Goal: Task Accomplishment & Management: Manage account settings

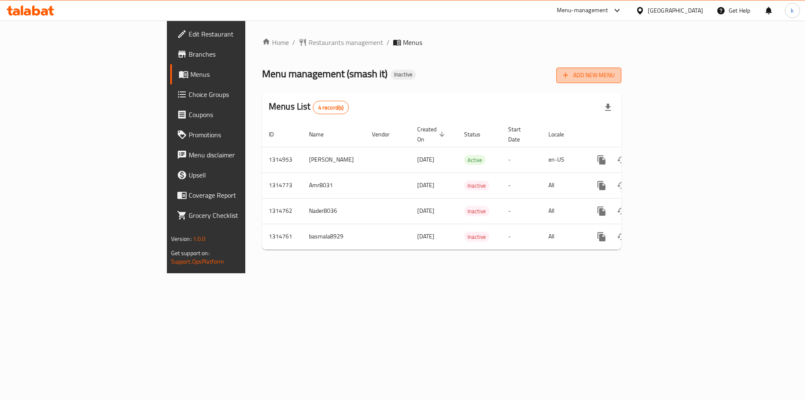
click at [569, 75] on icon "button" at bounding box center [566, 75] width 5 height 5
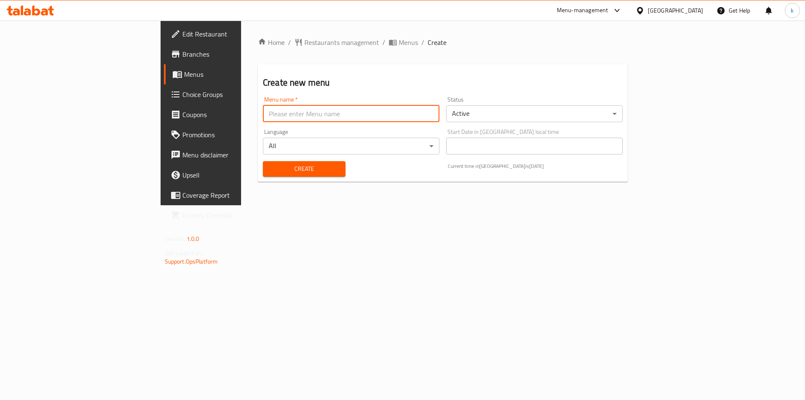
click at [304, 118] on input "text" at bounding box center [351, 113] width 177 height 17
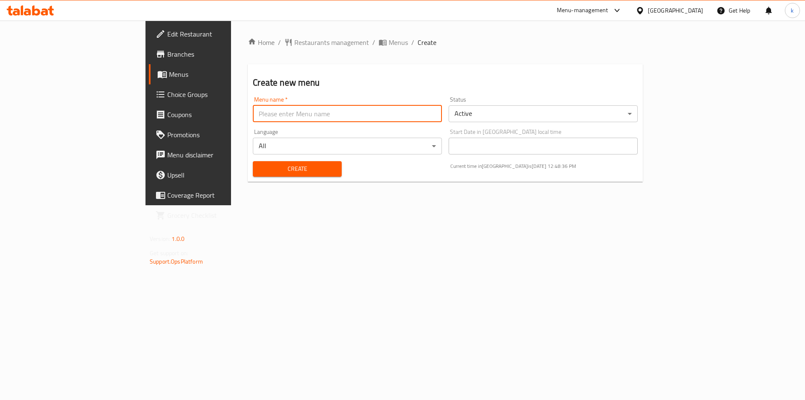
type input "kawther8045"
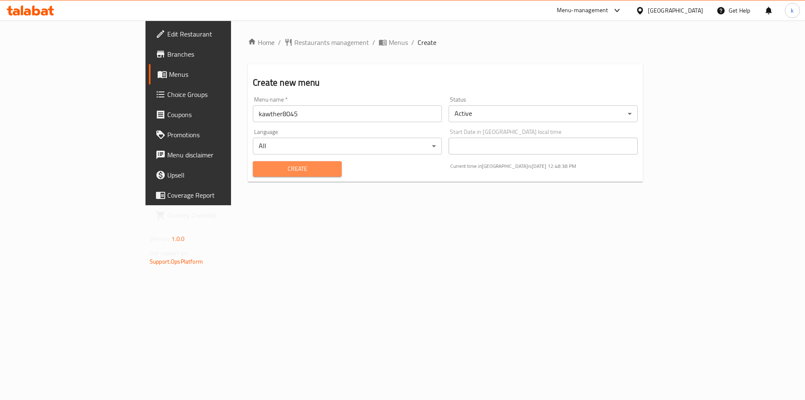
click at [282, 171] on span "Create" at bounding box center [297, 169] width 75 height 10
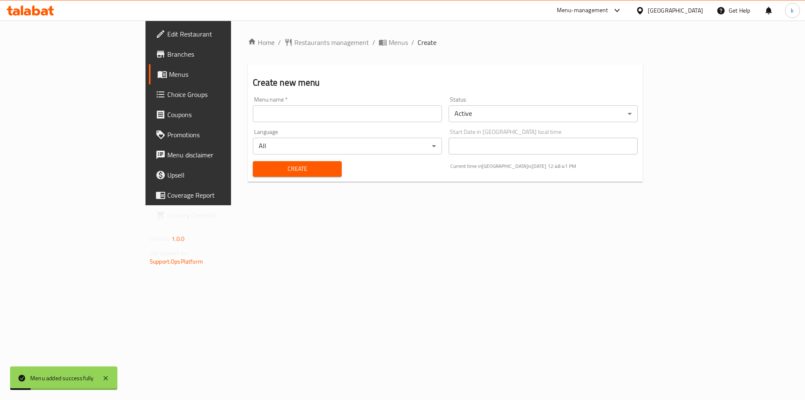
click at [253, 120] on input "text" at bounding box center [347, 113] width 189 height 17
click at [167, 54] on span "Branches" at bounding box center [220, 54] width 106 height 10
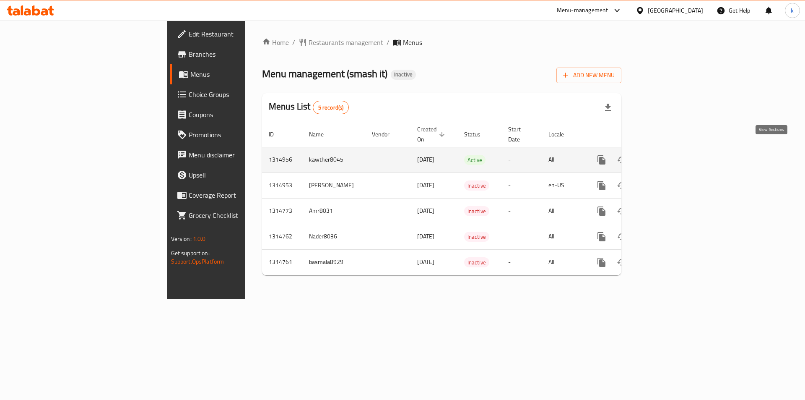
click at [667, 155] on icon "enhanced table" at bounding box center [662, 160] width 10 height 10
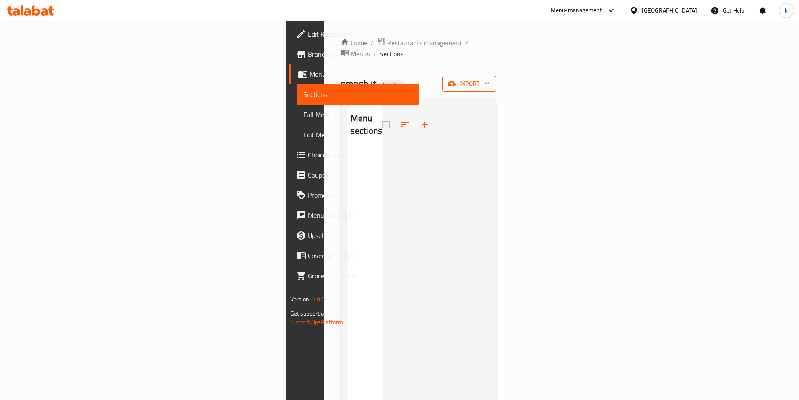
click at [489, 78] on span "import" at bounding box center [469, 83] width 40 height 10
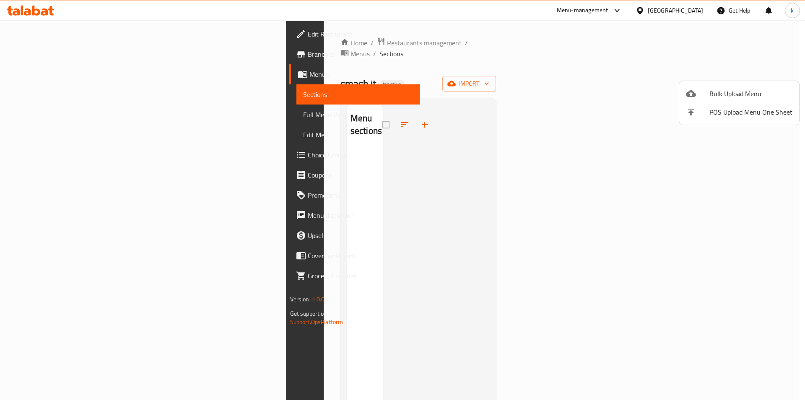
click at [217, 210] on div at bounding box center [402, 200] width 805 height 400
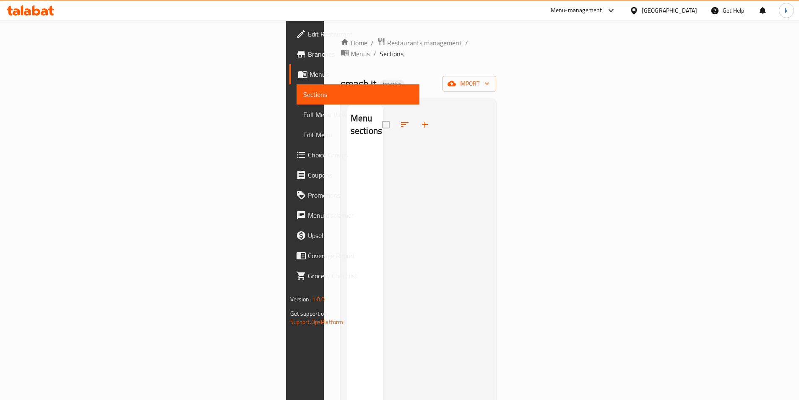
click at [347, 210] on div "Menu sections" at bounding box center [365, 305] width 36 height 400
click at [456, 81] on icon "button" at bounding box center [452, 83] width 8 height 5
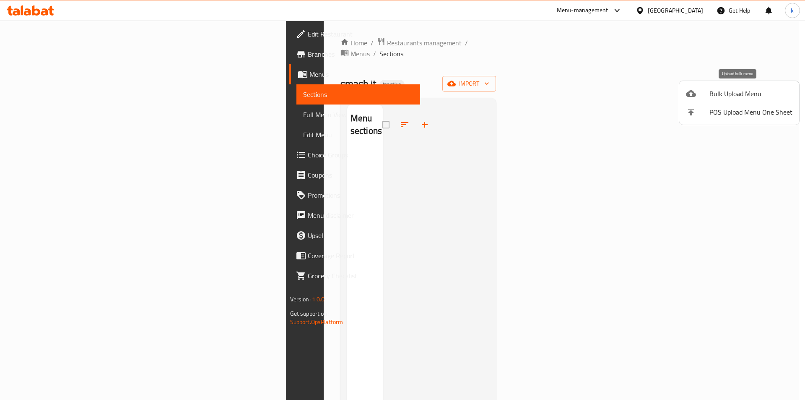
click at [725, 101] on li "Bulk Upload Menu" at bounding box center [739, 93] width 120 height 18
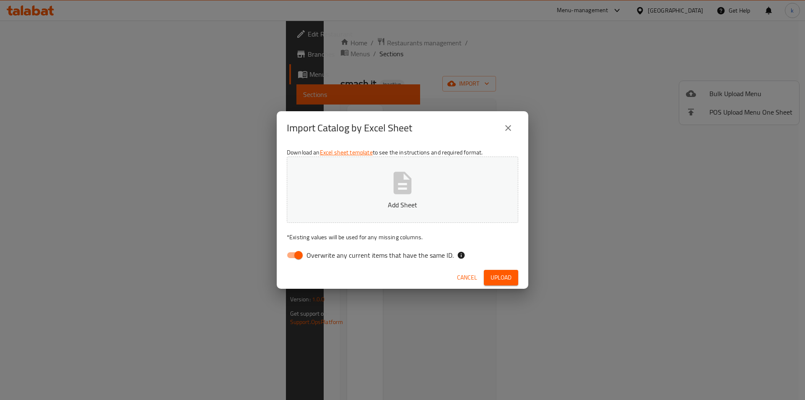
click at [344, 260] on span "Overwrite any current items that have the same ID." at bounding box center [380, 255] width 147 height 10
click at [323, 261] on input "Overwrite any current items that have the same ID." at bounding box center [299, 255] width 48 height 16
checkbox input "false"
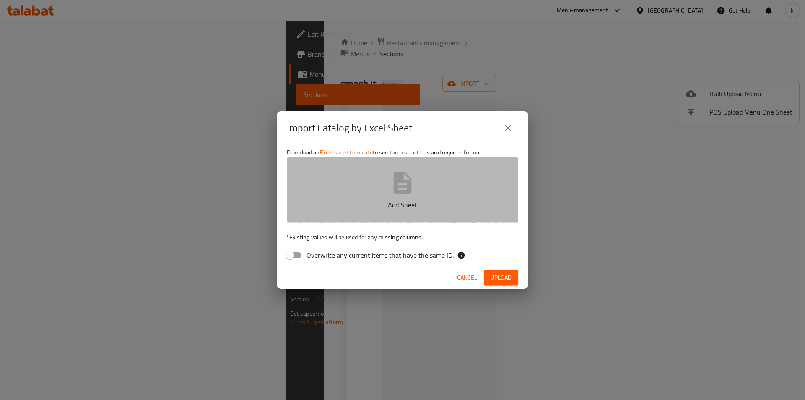
click at [390, 193] on icon "button" at bounding box center [402, 182] width 27 height 27
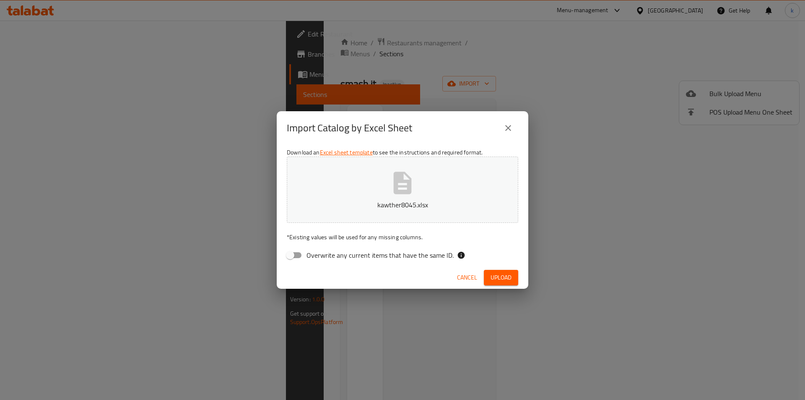
click at [507, 278] on span "Upload" at bounding box center [501, 277] width 21 height 10
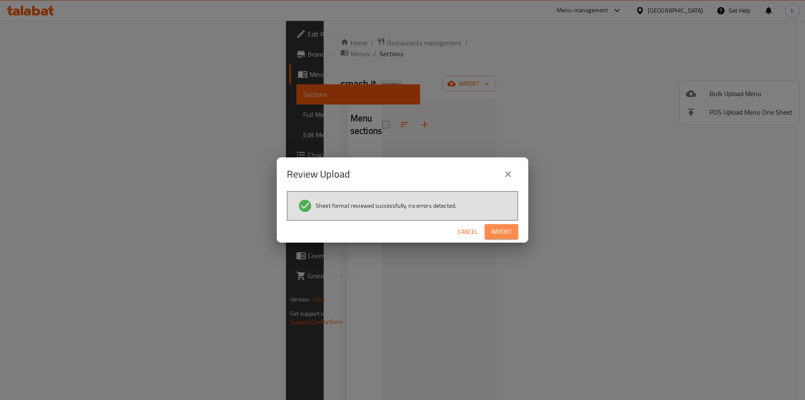
click at [510, 233] on span "Import" at bounding box center [502, 231] width 20 height 10
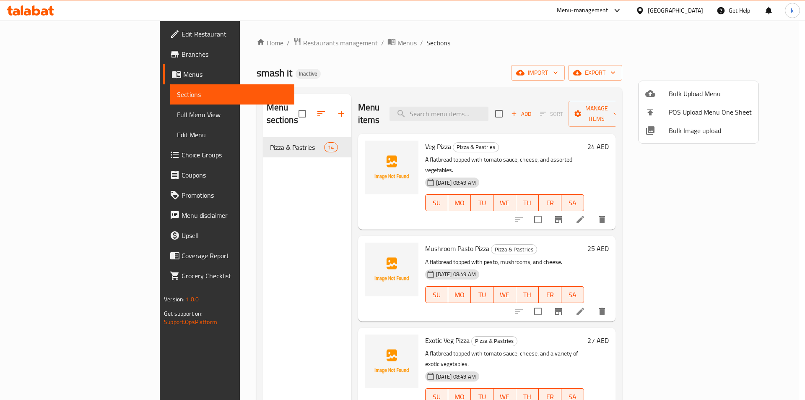
click at [773, 107] on div at bounding box center [402, 200] width 805 height 400
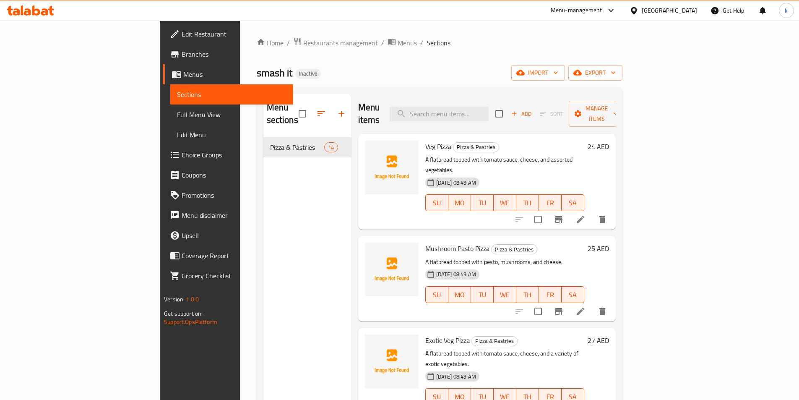
click at [177, 115] on span "Full Menu View" at bounding box center [231, 114] width 109 height 10
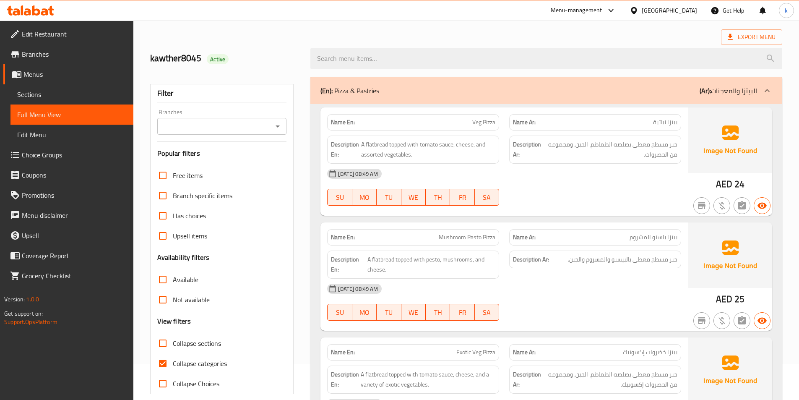
scroll to position [84, 0]
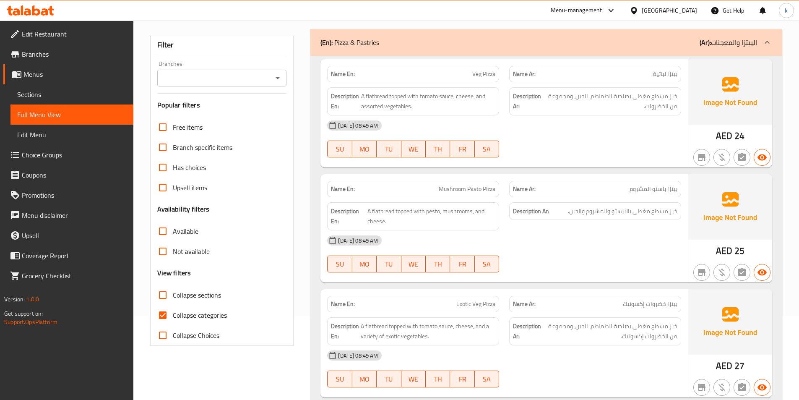
click at [207, 308] on label "Collapse categories" at bounding box center [190, 315] width 74 height 20
click at [173, 308] on input "Collapse categories" at bounding box center [163, 315] width 20 height 20
checkbox input "false"
click at [596, 190] on p "Name Ar: [PERSON_NAME] باستو المشروم" at bounding box center [595, 189] width 164 height 9
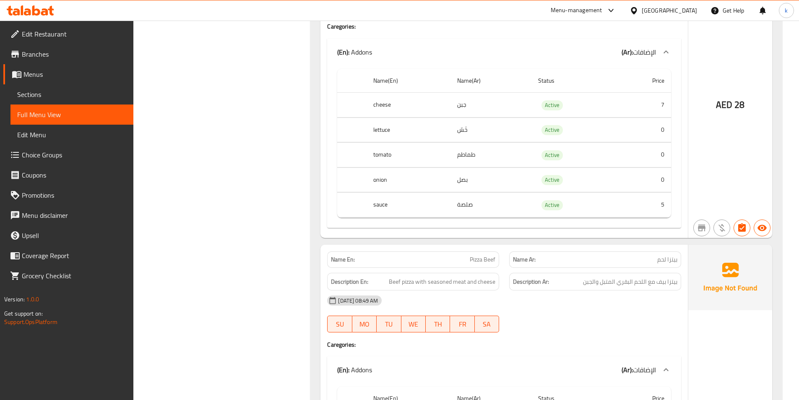
scroll to position [1216, 0]
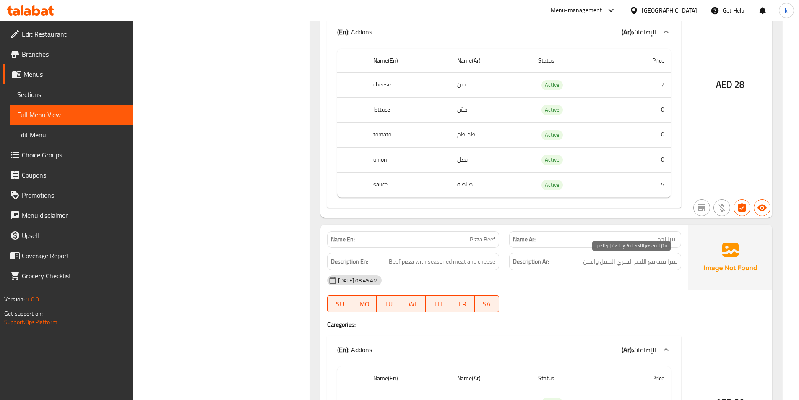
click at [619, 262] on span "بيتزا بيف مع اللحم البقري المتبل والجبن" at bounding box center [630, 261] width 94 height 10
click at [606, 250] on div "Description Ar: بيتزا بيف مع اللحم البقري المتبل والجبن" at bounding box center [595, 261] width 182 height 28
click at [563, 239] on p "Name Ar: بيتزا لحم" at bounding box center [595, 239] width 164 height 9
click at [605, 245] on div "Name Ar: بيتزا لحم" at bounding box center [595, 239] width 172 height 16
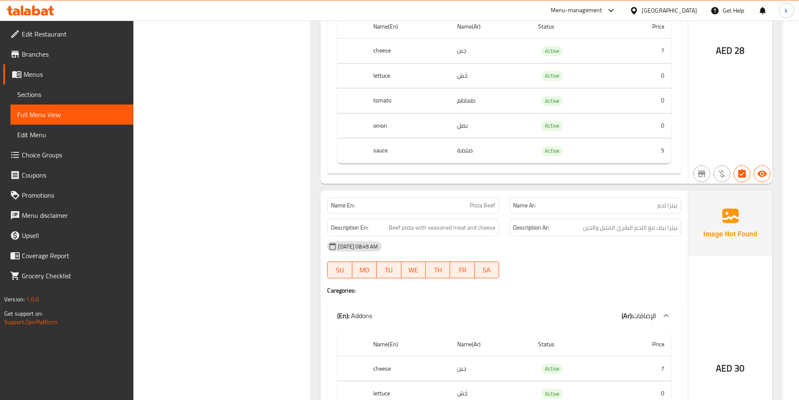
scroll to position [1300, 0]
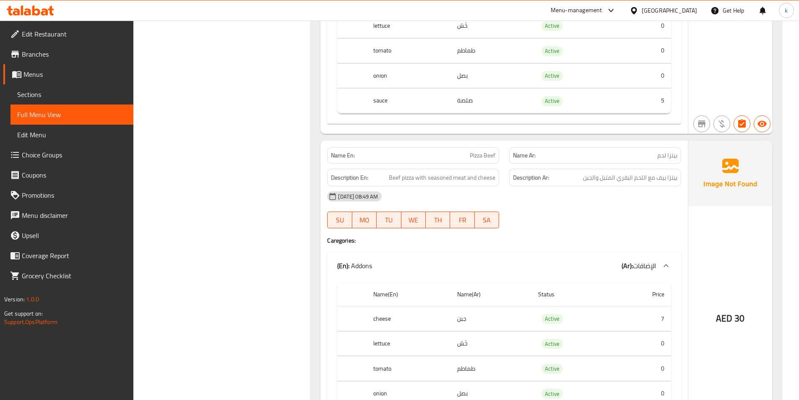
click at [65, 97] on span "Sections" at bounding box center [71, 94] width 109 height 10
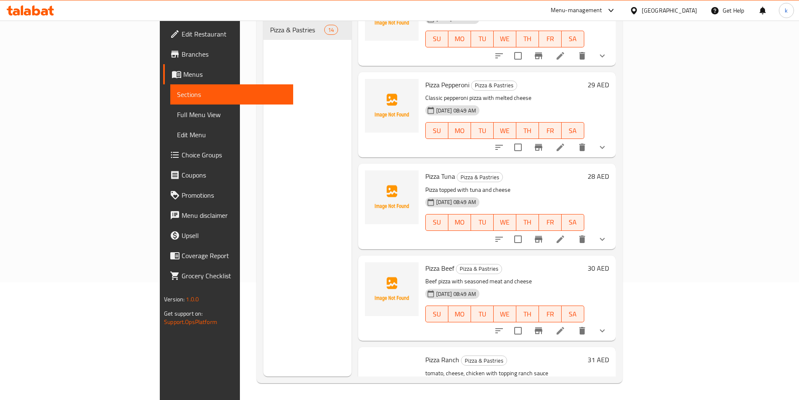
scroll to position [336, 0]
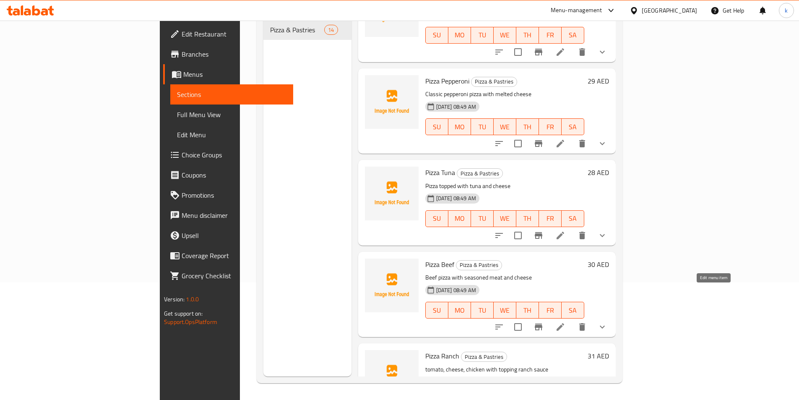
click at [565, 322] on icon at bounding box center [560, 327] width 10 height 10
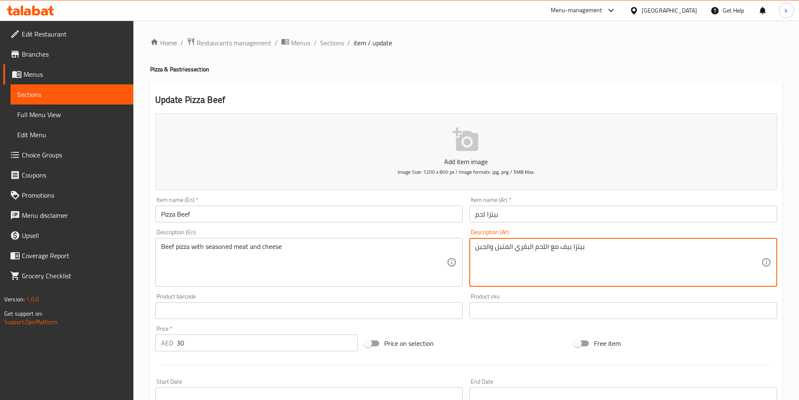
drag, startPoint x: 562, startPoint y: 247, endPoint x: 571, endPoint y: 248, distance: 9.2
drag, startPoint x: 513, startPoint y: 248, endPoint x: 534, endPoint y: 255, distance: 21.9
click at [534, 255] on textarea "بيتزا لحم بقري مع اللحم البقري المتبل والجبن" at bounding box center [618, 262] width 286 height 40
type textarea "بيتزا لحم بقري مع اللحم المتبل والجبن"
click at [476, 215] on input "بيتزا لحم" at bounding box center [623, 214] width 308 height 17
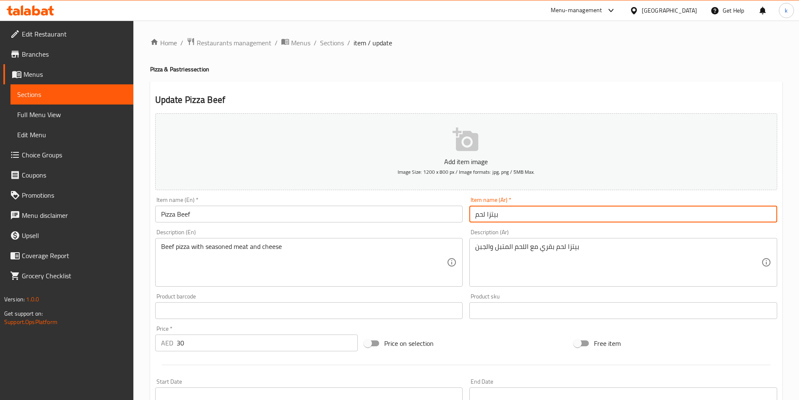
click at [527, 216] on input "بيتزا لحم" at bounding box center [623, 214] width 308 height 17
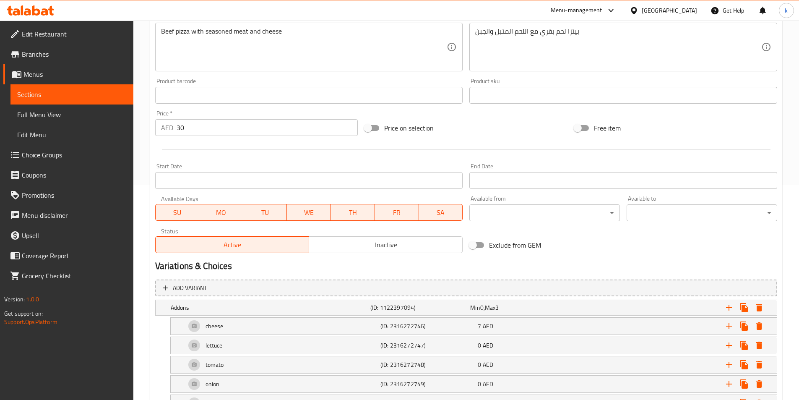
scroll to position [280, 0]
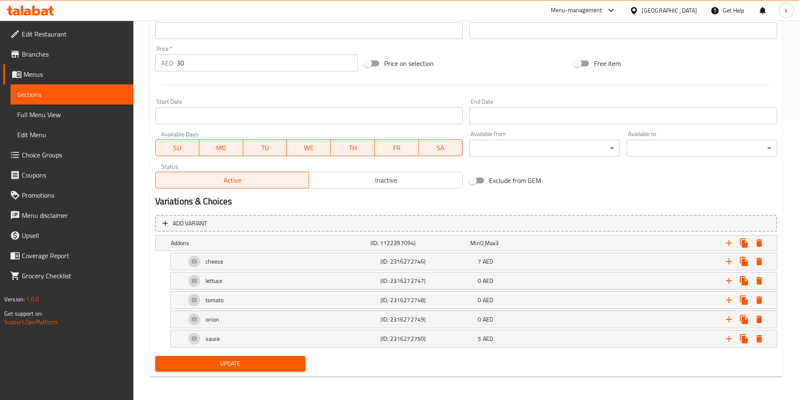
type input "بيتزا لحم بقري"
click at [273, 366] on span "Update" at bounding box center [230, 363] width 137 height 10
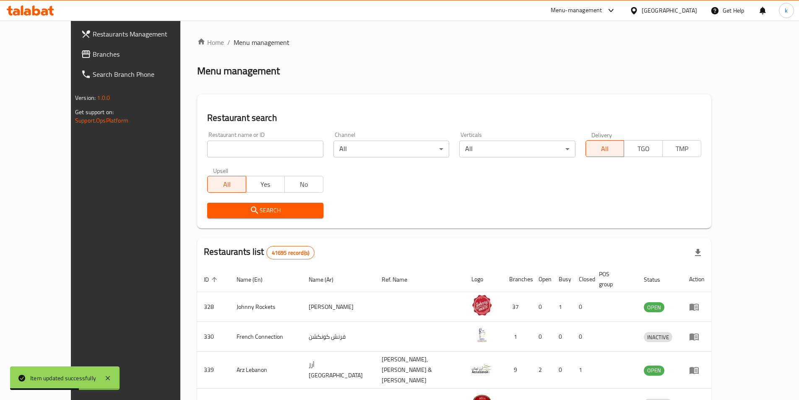
click at [68, 381] on div "Item updated successfully" at bounding box center [63, 377] width 66 height 9
click at [74, 41] on link "Restaurants Management" at bounding box center [139, 34] width 130 height 20
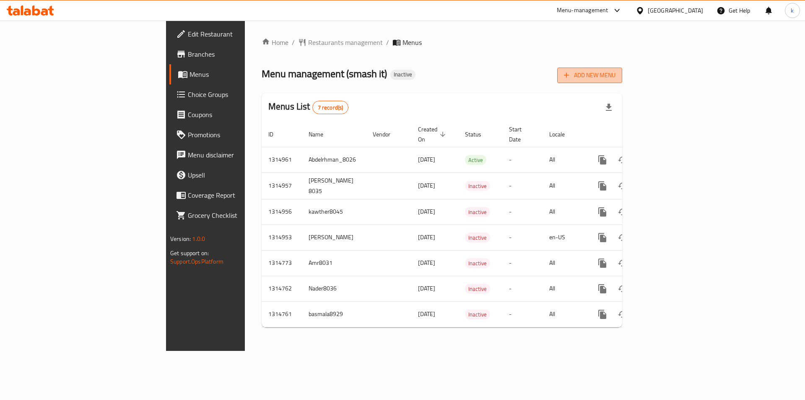
click at [616, 72] on span "Add New Menu" at bounding box center [590, 75] width 52 height 10
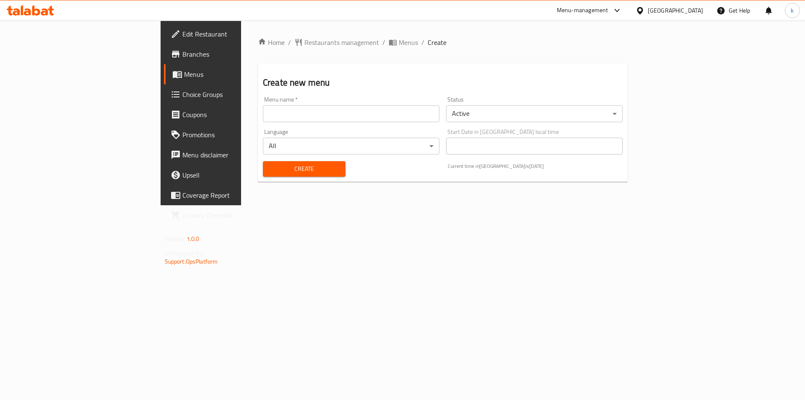
click at [271, 108] on input "text" at bounding box center [351, 113] width 177 height 17
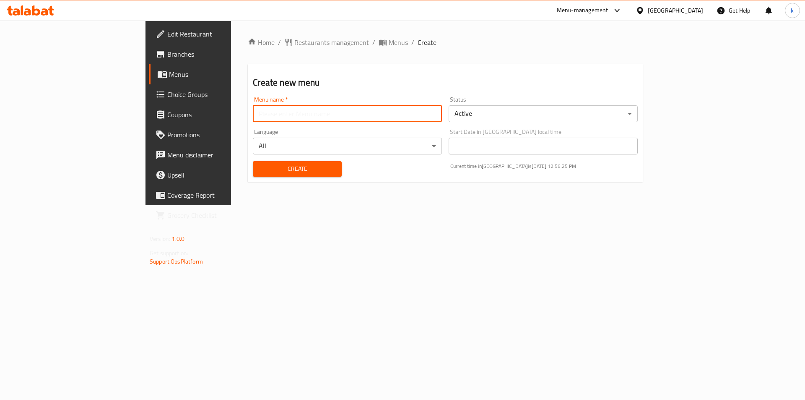
type input "kawther8045"
click at [260, 172] on span "Create" at bounding box center [297, 169] width 75 height 10
click at [254, 117] on input "text" at bounding box center [347, 113] width 189 height 17
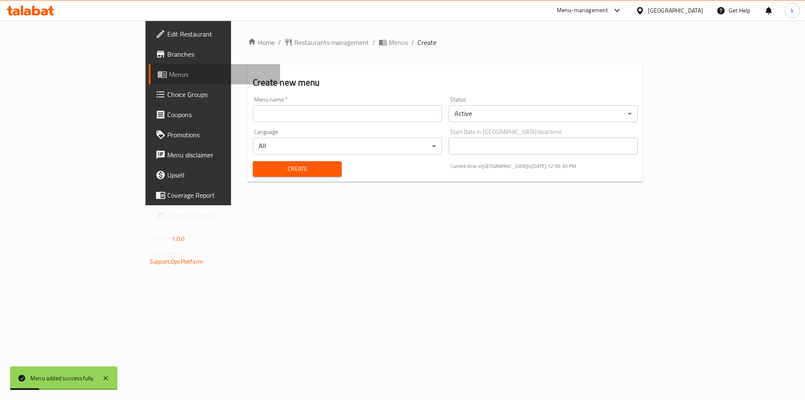
click at [169, 79] on span "Menus" at bounding box center [221, 74] width 104 height 10
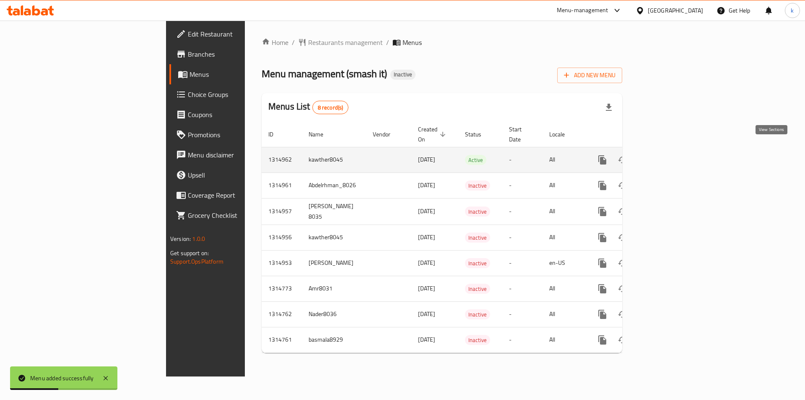
click at [667, 156] on icon "enhanced table" at bounding box center [663, 160] width 8 height 8
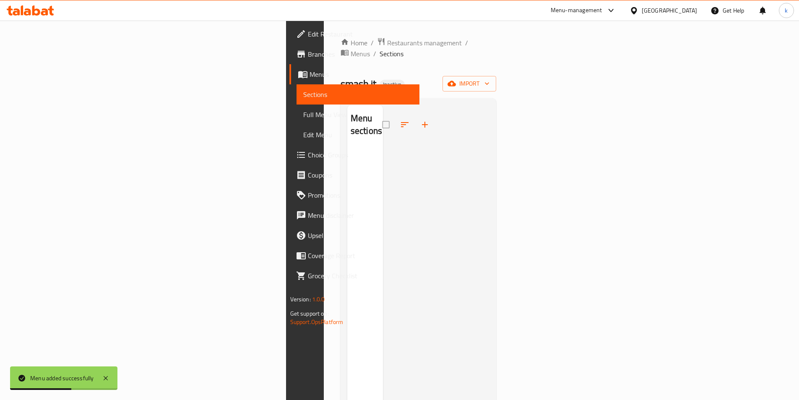
click at [347, 147] on div "Menu sections" at bounding box center [365, 305] width 36 height 400
click at [456, 81] on icon "button" at bounding box center [452, 83] width 8 height 5
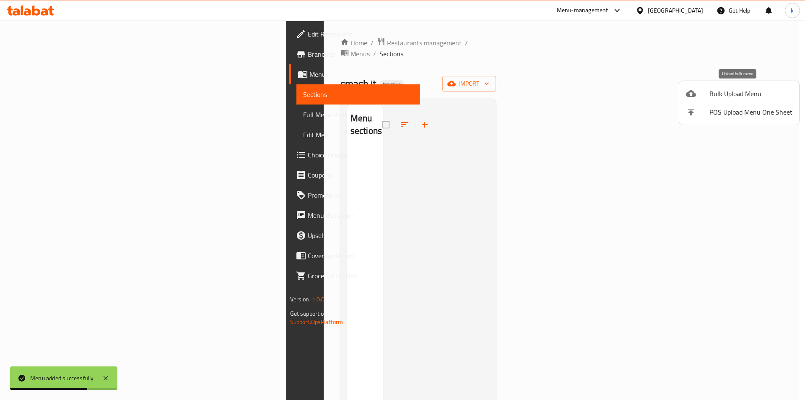
click at [716, 94] on span "Bulk Upload Menu" at bounding box center [751, 93] width 83 height 10
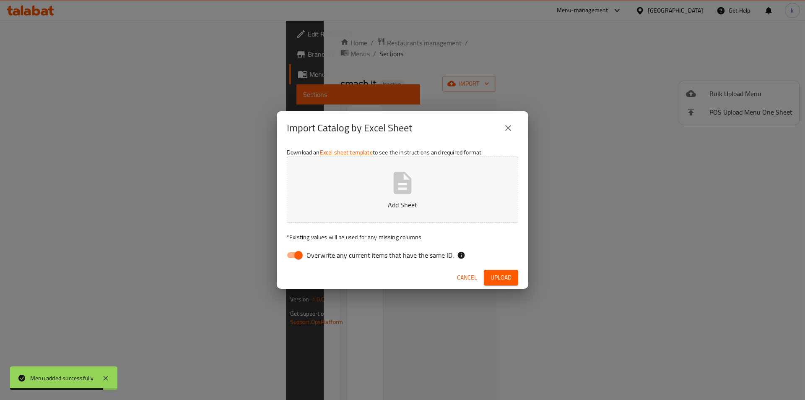
click at [363, 252] on span "Overwrite any current items that have the same ID." at bounding box center [380, 255] width 147 height 10
click at [323, 252] on input "Overwrite any current items that have the same ID." at bounding box center [299, 255] width 48 height 16
checkbox input "false"
click at [421, 195] on button "Add Sheet" at bounding box center [403, 189] width 232 height 66
click at [508, 275] on span "Upload" at bounding box center [501, 277] width 21 height 10
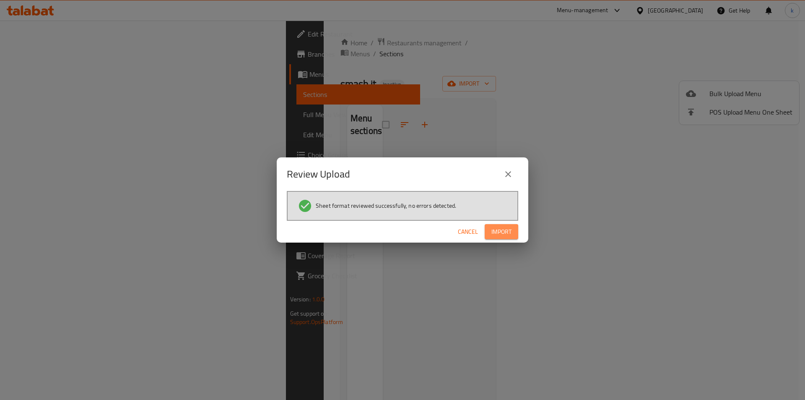
click at [500, 235] on span "Import" at bounding box center [502, 231] width 20 height 10
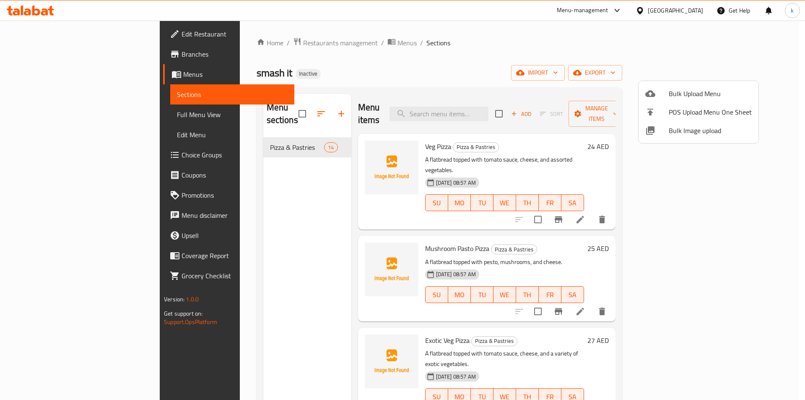
click at [771, 187] on div at bounding box center [402, 200] width 805 height 400
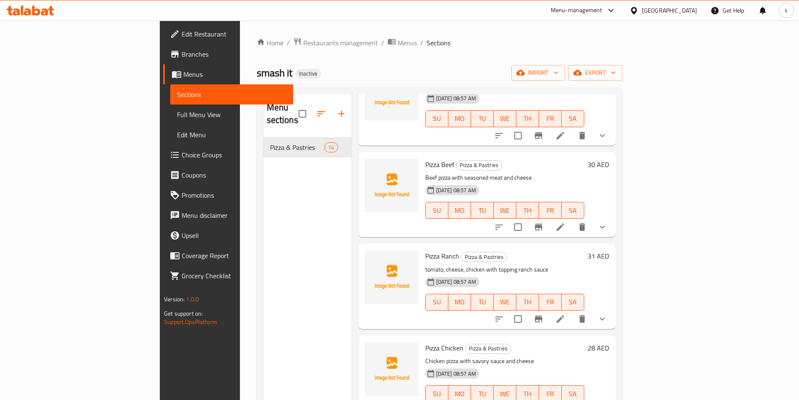
scroll to position [559, 0]
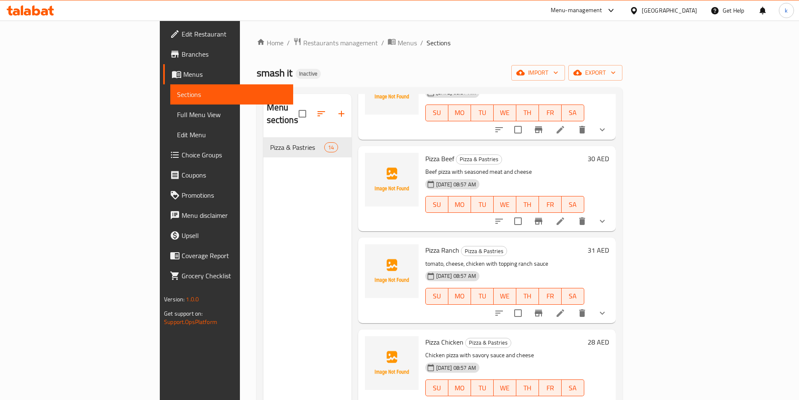
click at [177, 117] on span "Full Menu View" at bounding box center [231, 114] width 109 height 10
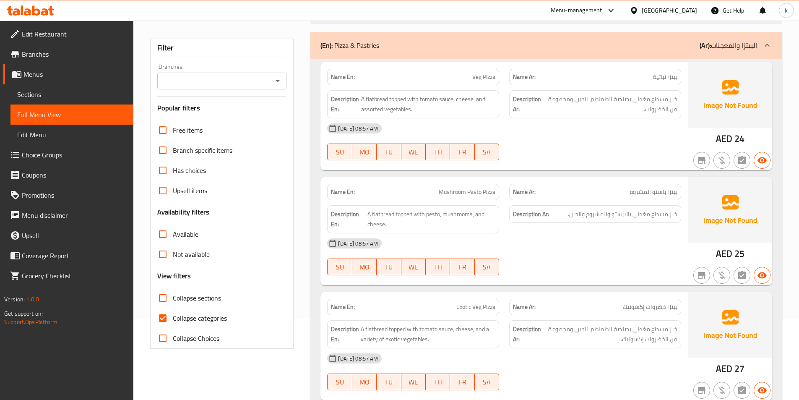
scroll to position [84, 0]
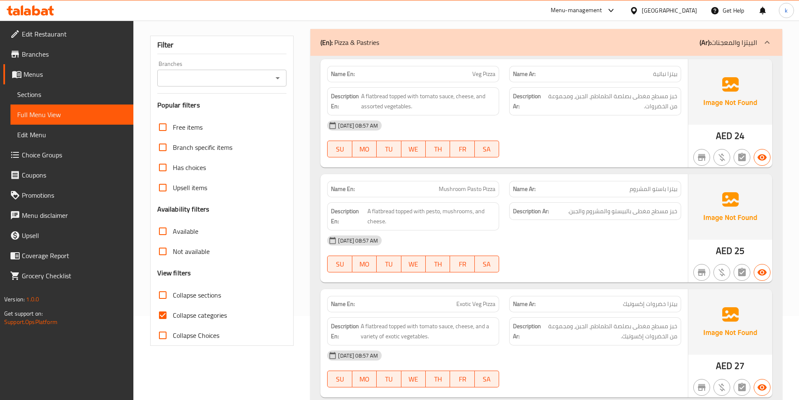
click at [205, 312] on span "Collapse categories" at bounding box center [200, 315] width 54 height 10
click at [173, 312] on input "Collapse categories" at bounding box center [163, 315] width 20 height 20
checkbox input "false"
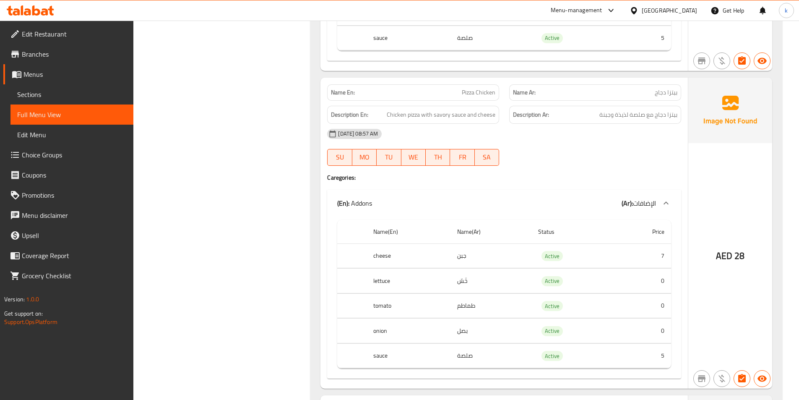
scroll to position [2013, 0]
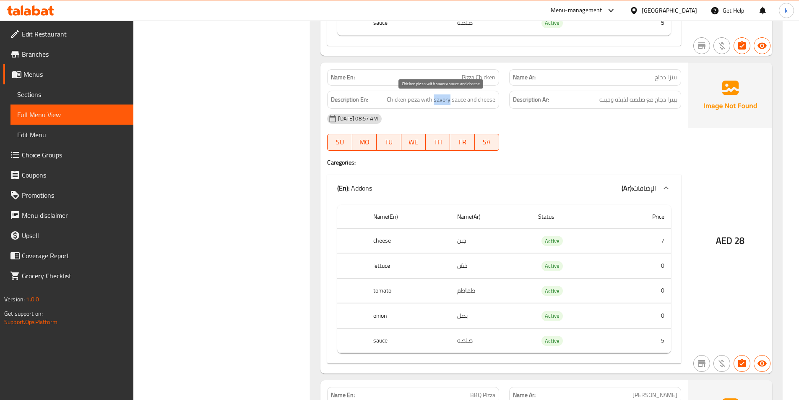
drag, startPoint x: 435, startPoint y: 101, endPoint x: 451, endPoint y: 101, distance: 16.0
click at [451, 101] on span "Chicken pizza with savory sauce and cheese" at bounding box center [441, 99] width 109 height 10
copy span "savory"
click at [40, 94] on span "Sections" at bounding box center [71, 94] width 109 height 10
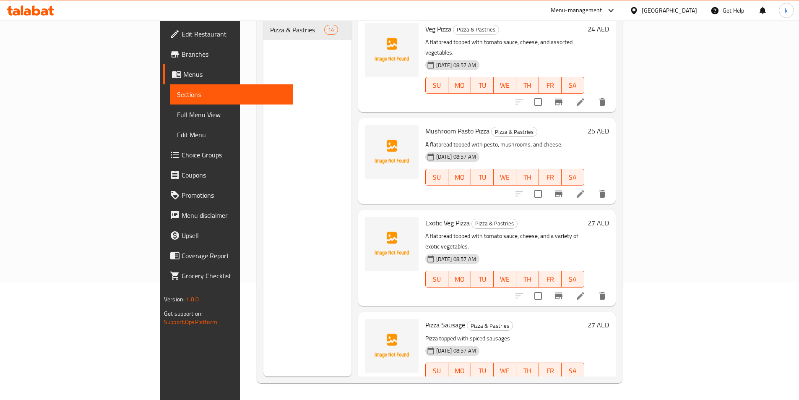
scroll to position [117, 0]
click at [177, 112] on span "Full Menu View" at bounding box center [231, 114] width 109 height 10
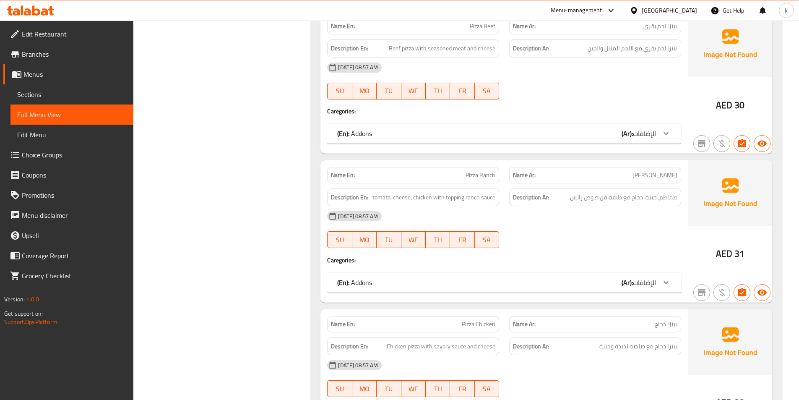
scroll to position [1007, 0]
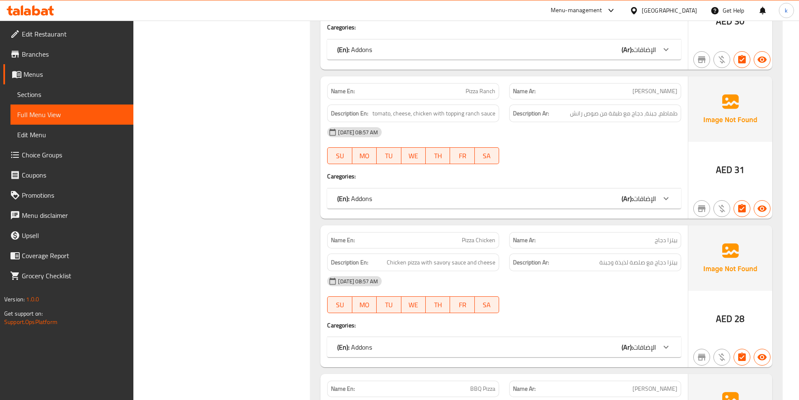
click at [46, 95] on span "Sections" at bounding box center [71, 94] width 109 height 10
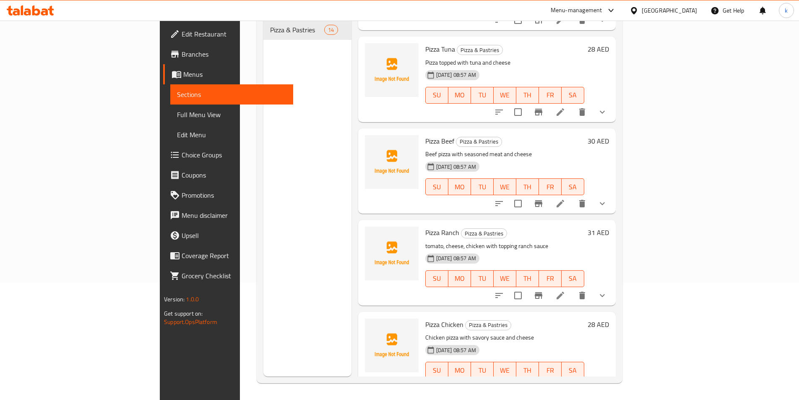
scroll to position [503, 0]
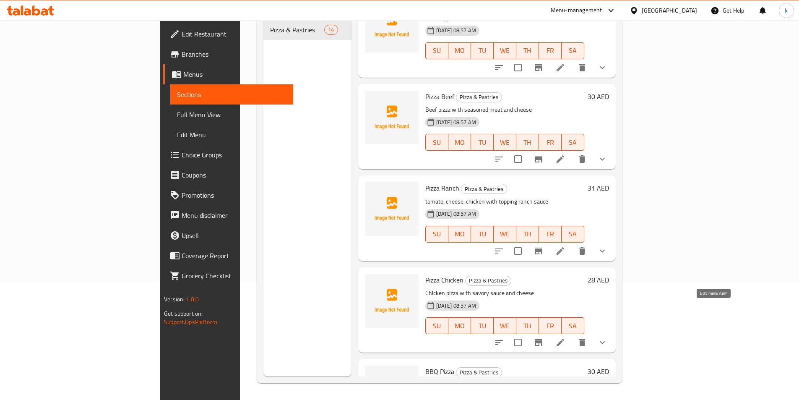
click at [565, 337] on icon at bounding box center [560, 342] width 10 height 10
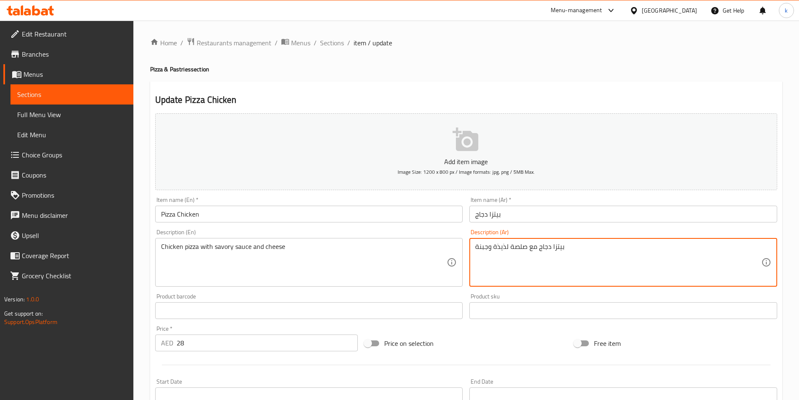
click at [508, 248] on textarea "بيتزا دجاج مع صلصة لذيذة وجبنة" at bounding box center [618, 262] width 286 height 40
click at [593, 254] on textarea "بيتزا دجاج مع صلصة مالحة ولذيذة وجبنة" at bounding box center [618, 262] width 286 height 40
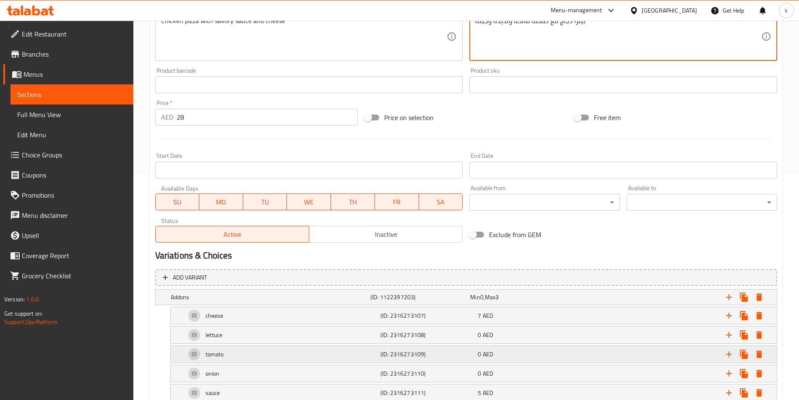
scroll to position [280, 0]
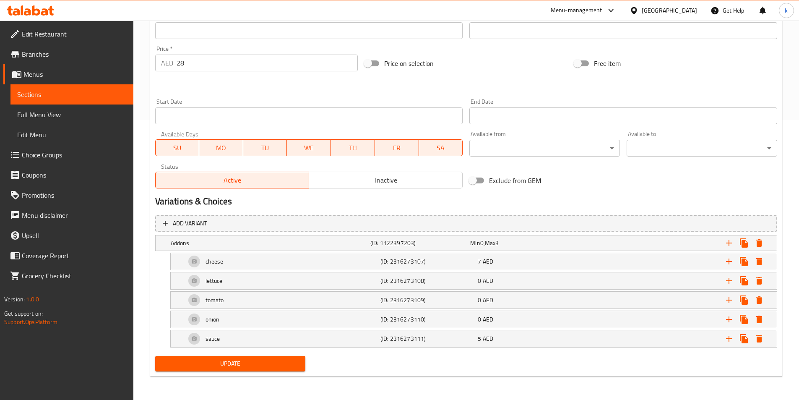
type textarea "بيتزا دجاج مع صلصة مالحة ولذيذة وجبنة"
click at [255, 369] on button "Update" at bounding box center [230, 364] width 151 height 16
click at [42, 116] on span "Full Menu View" at bounding box center [71, 114] width 109 height 10
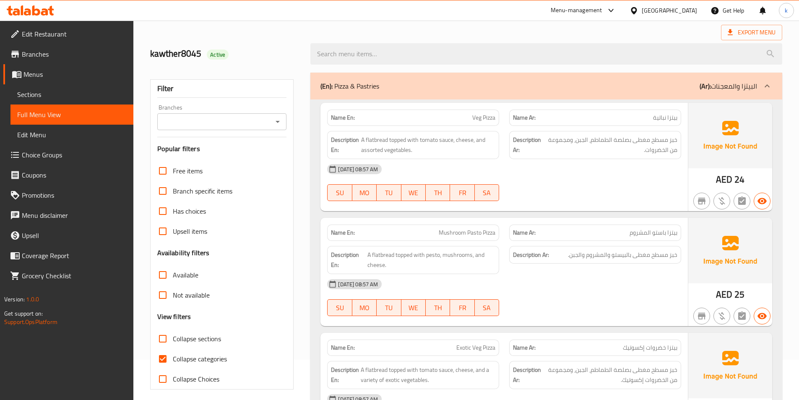
scroll to position [84, 0]
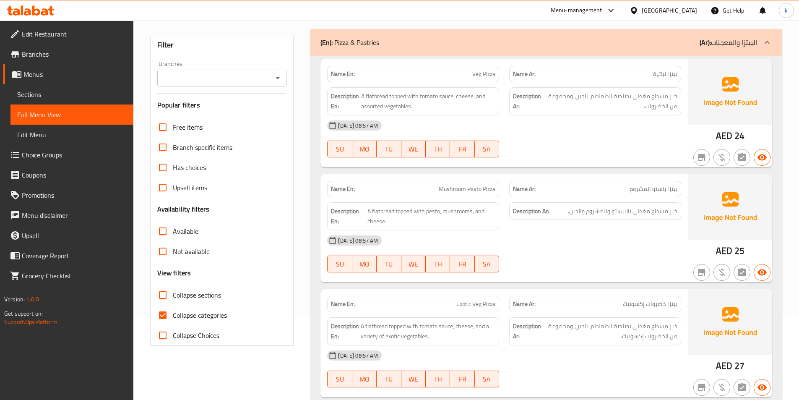
click at [224, 316] on span "Collapse categories" at bounding box center [200, 315] width 54 height 10
click at [173, 316] on input "Collapse categories" at bounding box center [163, 315] width 20 height 20
checkbox input "false"
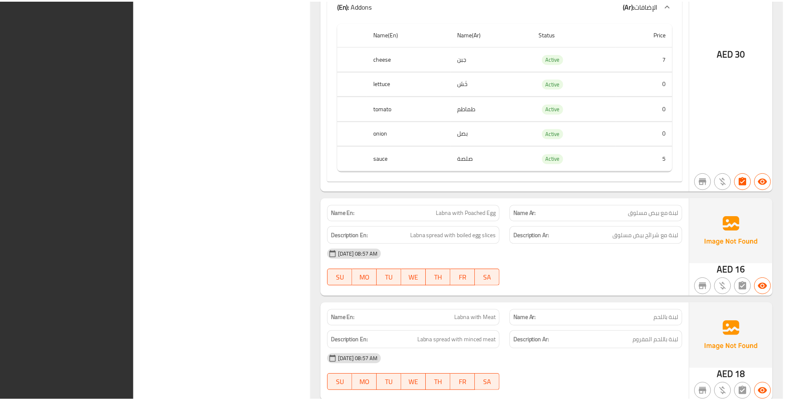
scroll to position [2768, 0]
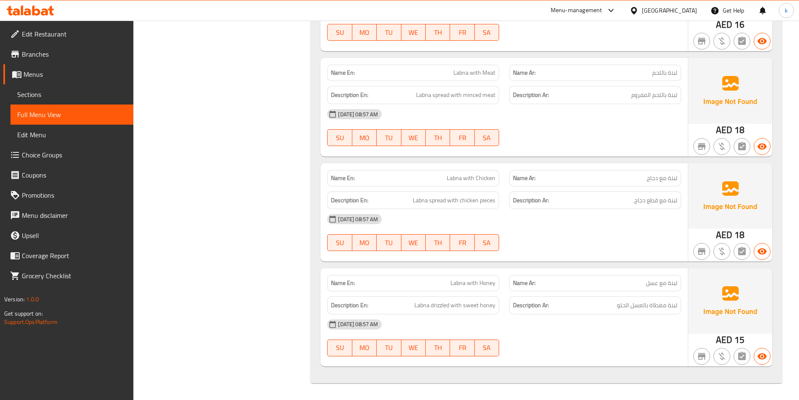
click at [30, 95] on span "Sections" at bounding box center [71, 94] width 109 height 10
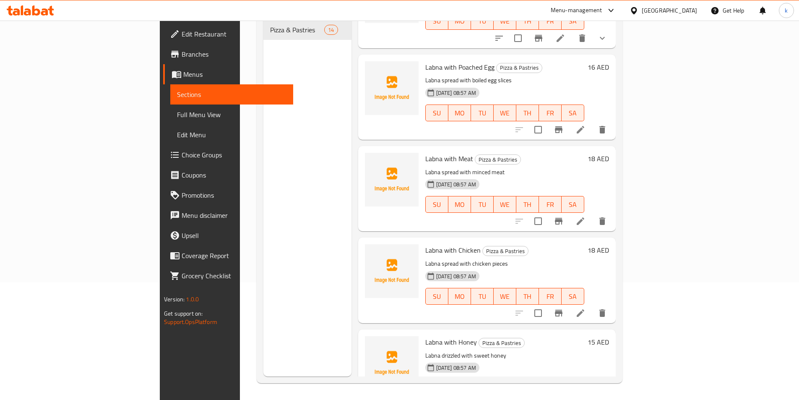
scroll to position [904, 0]
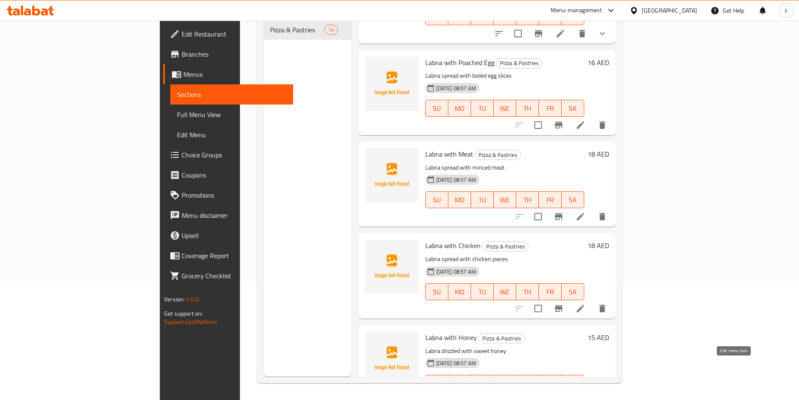
click at [585, 395] on icon at bounding box center [580, 400] width 10 height 10
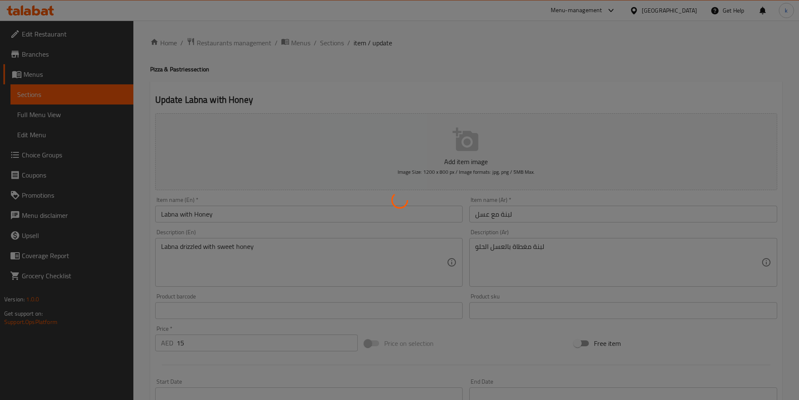
click at [532, 248] on div at bounding box center [399, 200] width 799 height 400
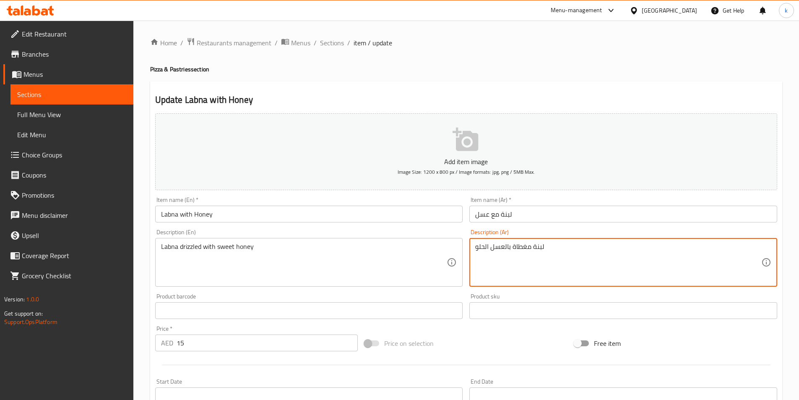
click at [534, 248] on textarea "لبنة مغطاة بالعسل الحلو" at bounding box center [618, 262] width 286 height 40
click at [532, 247] on textarea "لبنة مغطاة بالعسل الحلو" at bounding box center [618, 262] width 286 height 40
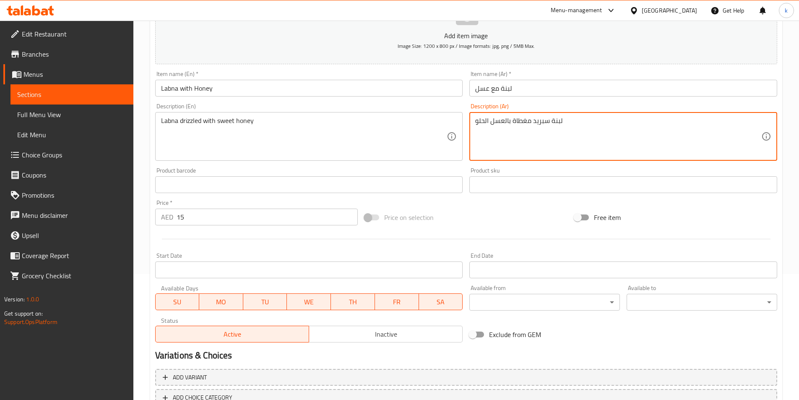
scroll to position [186, 0]
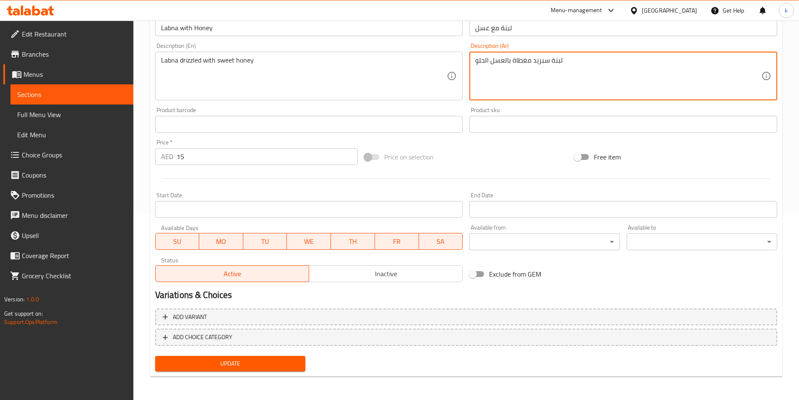
type textarea "لبنة سبريد مغطاة بالعسل الحلو"
click at [257, 360] on span "Update" at bounding box center [230, 363] width 137 height 10
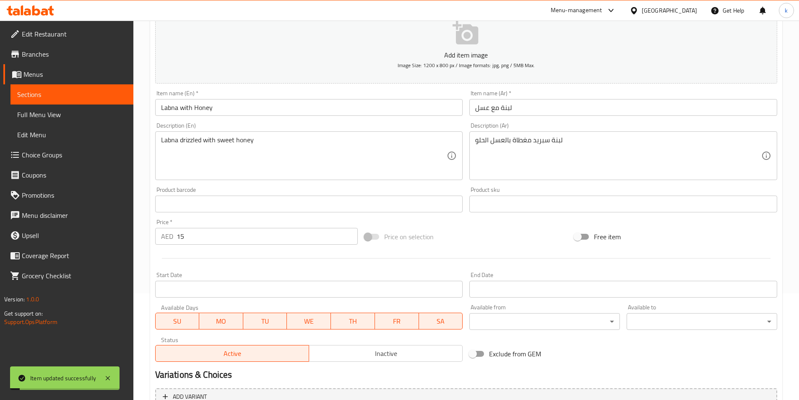
scroll to position [18, 0]
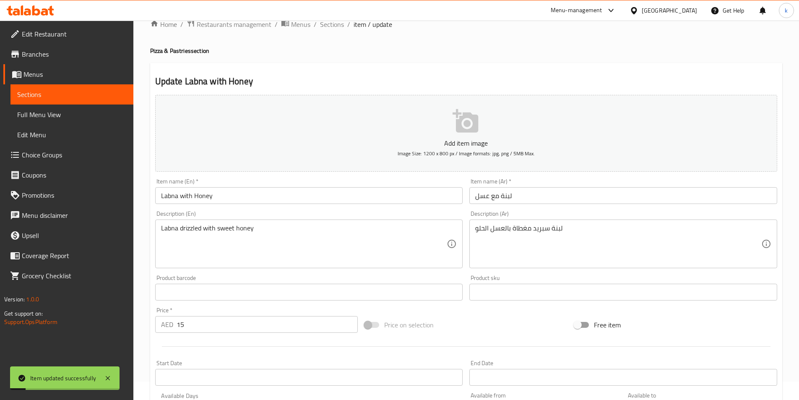
click at [57, 113] on span "Full Menu View" at bounding box center [71, 114] width 109 height 10
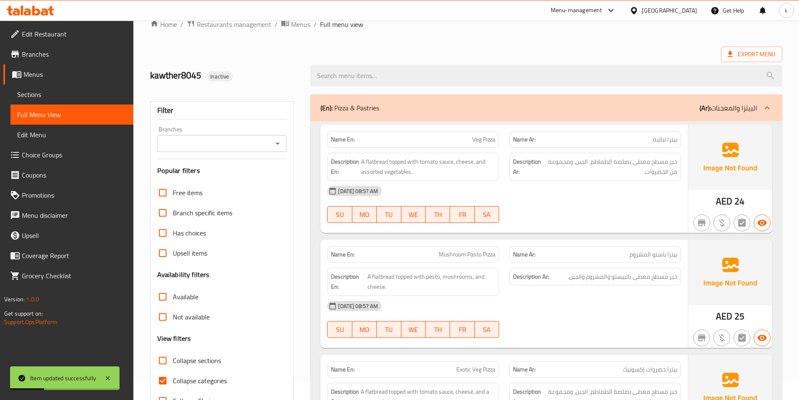
click at [33, 99] on span "Sections" at bounding box center [71, 94] width 109 height 10
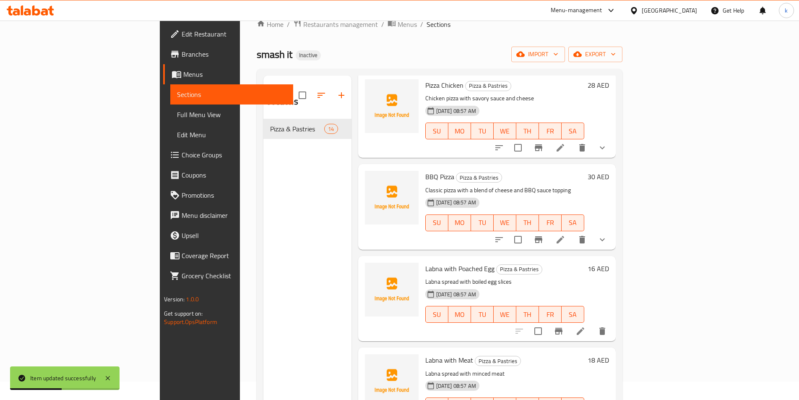
scroll to position [904, 0]
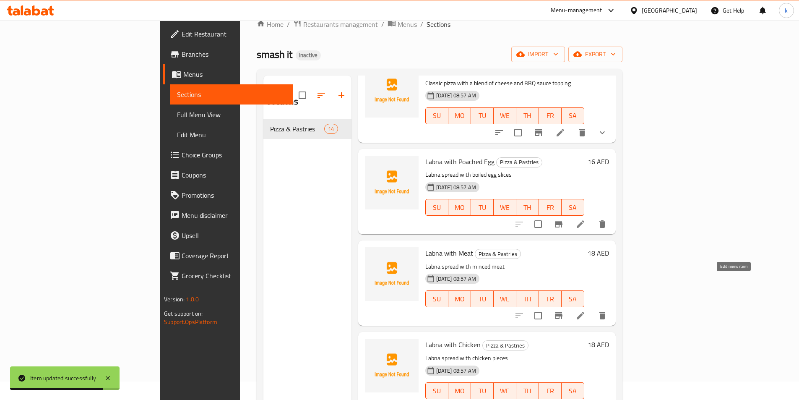
click at [584, 312] on icon at bounding box center [581, 316] width 8 height 8
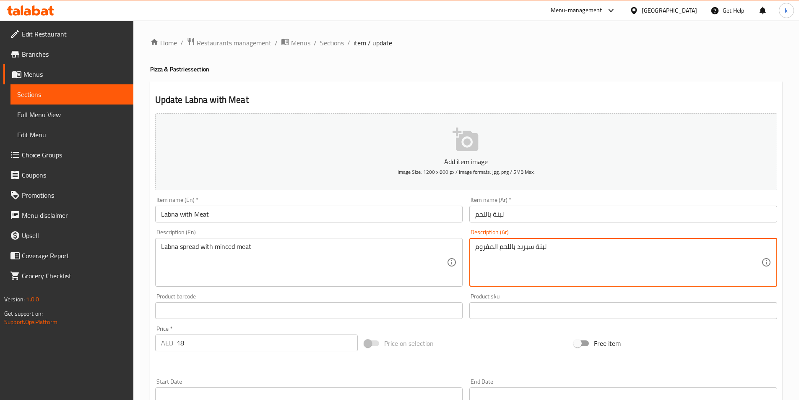
scroll to position [186, 0]
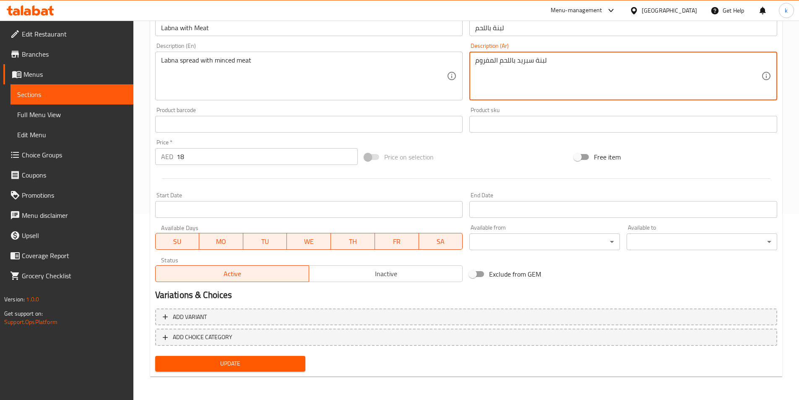
type textarea "لبنة سبريد باللحم المفروم"
click at [286, 364] on span "Update" at bounding box center [230, 363] width 137 height 10
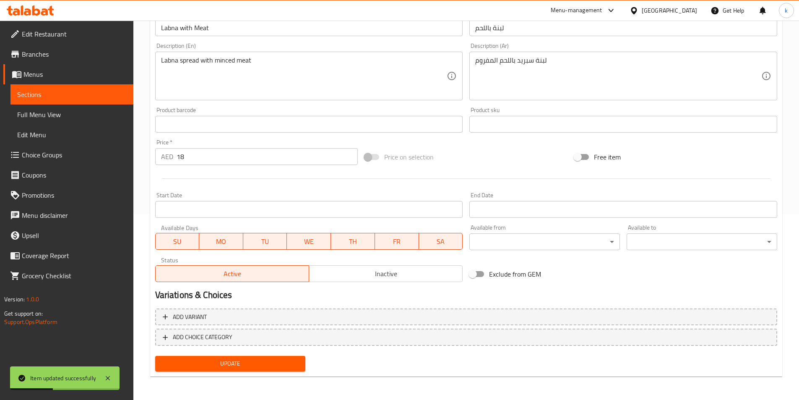
click at [55, 95] on span "Sections" at bounding box center [71, 94] width 109 height 10
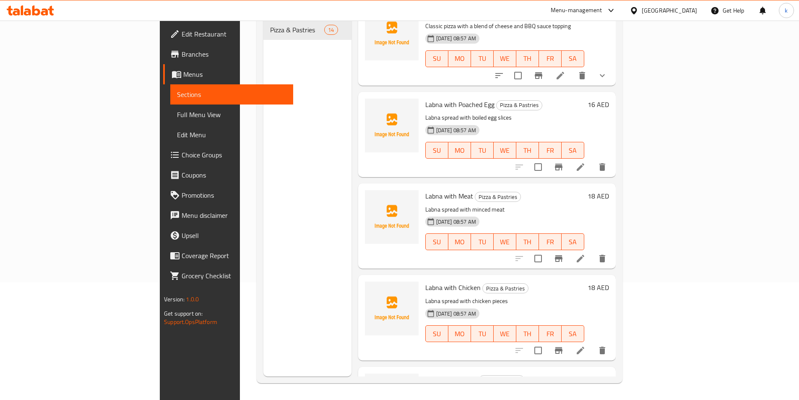
scroll to position [820, 0]
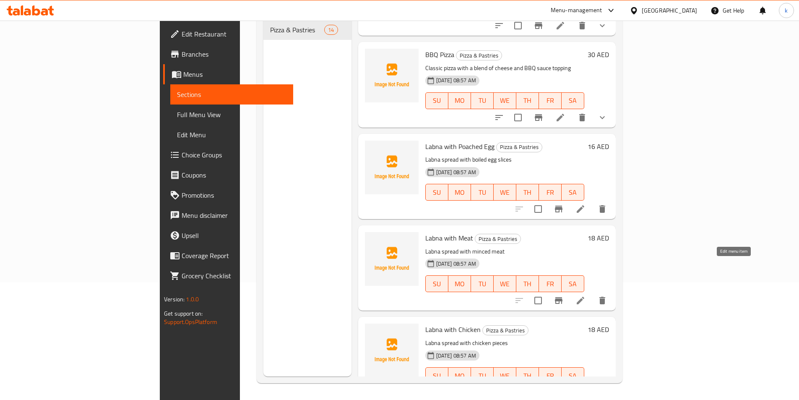
click at [584, 297] on icon at bounding box center [581, 301] width 8 height 8
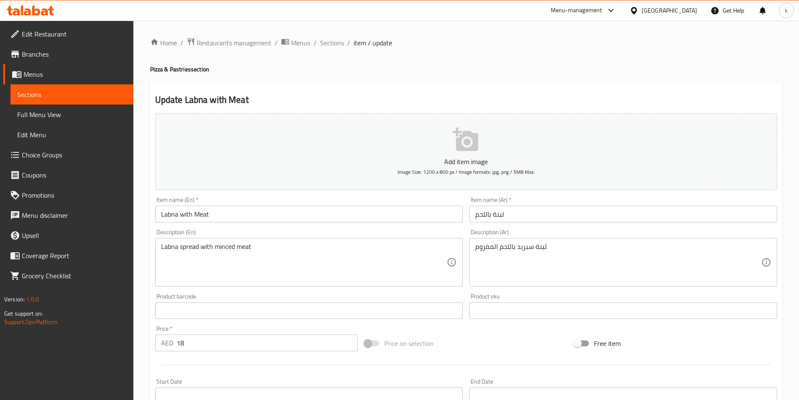
click at [44, 97] on span "Sections" at bounding box center [71, 94] width 109 height 10
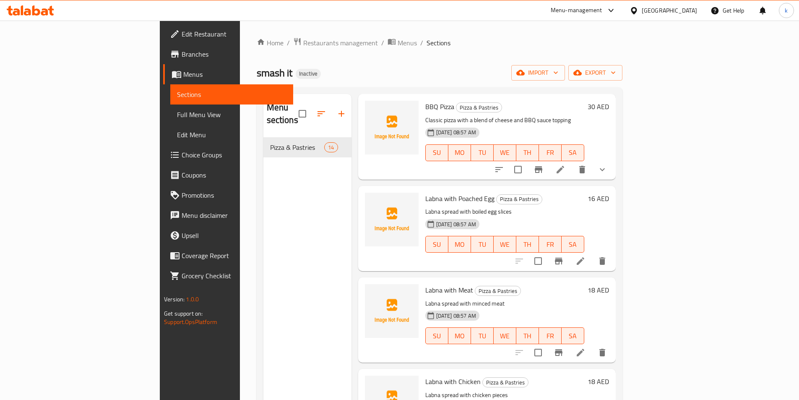
scroll to position [890, 0]
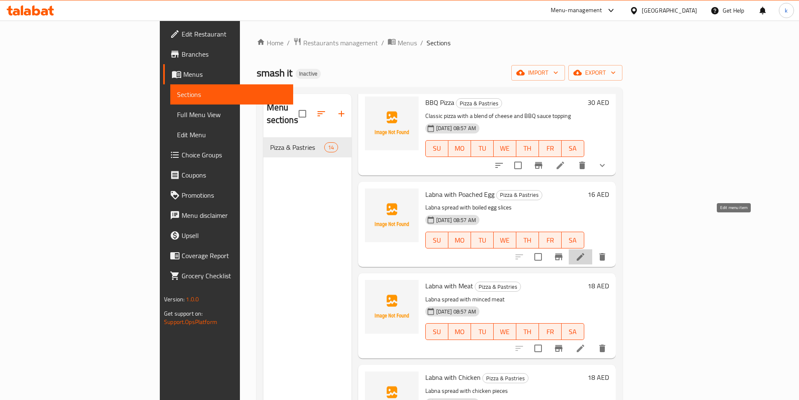
click at [585, 252] on icon at bounding box center [580, 257] width 10 height 10
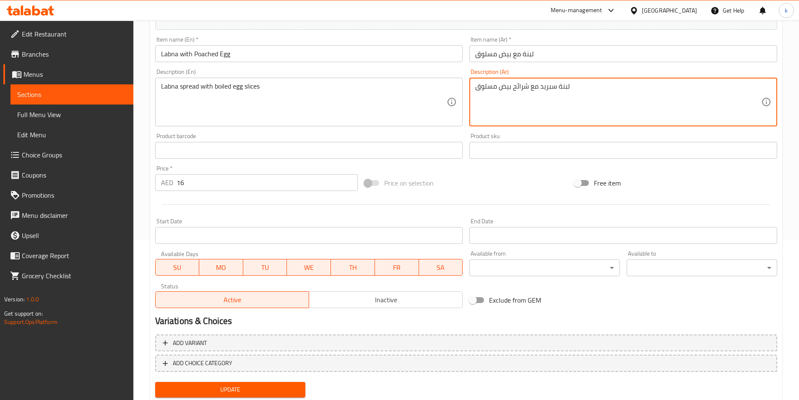
scroll to position [186, 0]
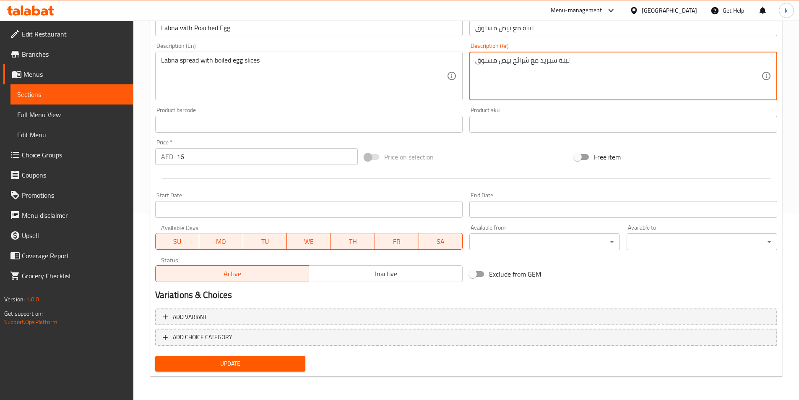
type textarea "لبنة سبريد مع شرائح بيض مسلوق"
click at [256, 364] on span "Update" at bounding box center [230, 363] width 137 height 10
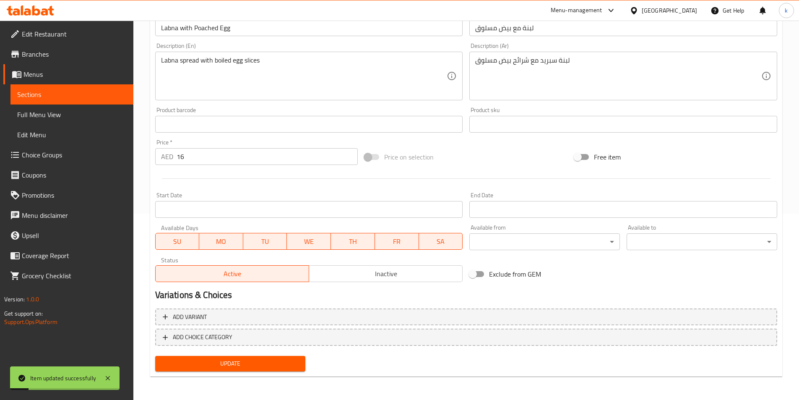
click at [31, 99] on span "Sections" at bounding box center [71, 94] width 109 height 10
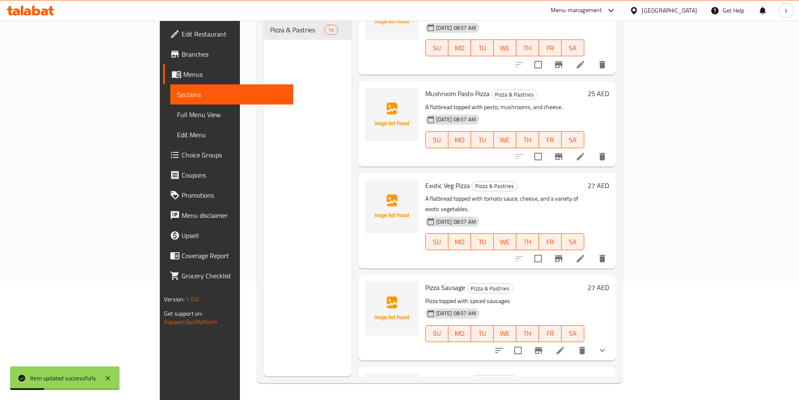
scroll to position [84, 0]
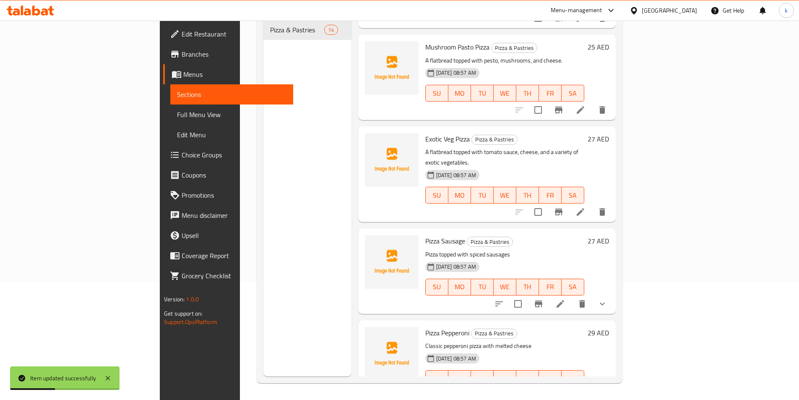
click at [177, 113] on span "Full Menu View" at bounding box center [231, 114] width 109 height 10
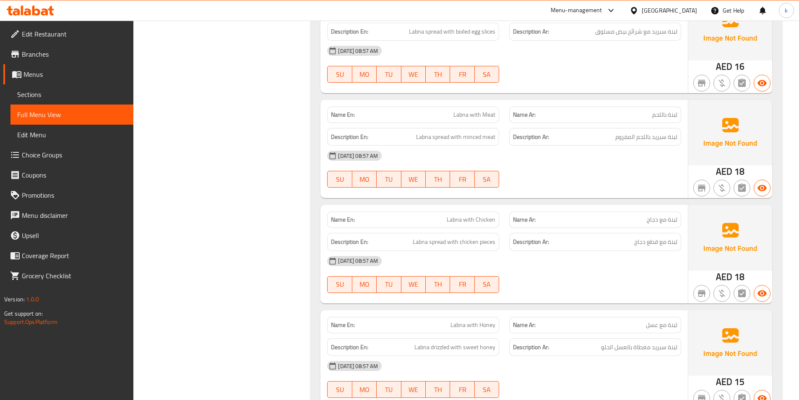
scroll to position [1503, 0]
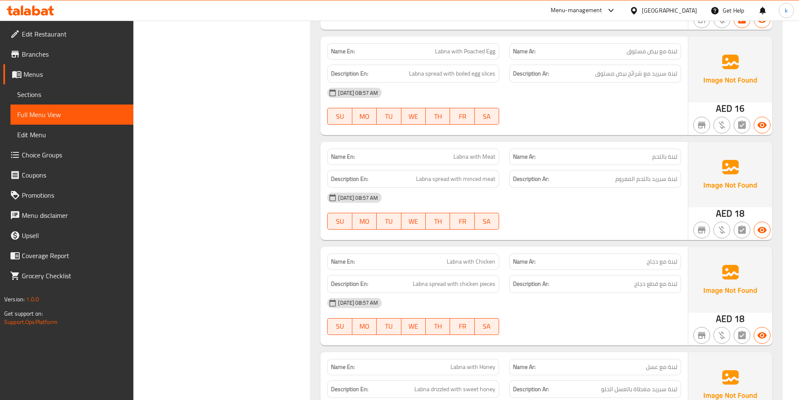
drag, startPoint x: 38, startPoint y: 97, endPoint x: 120, endPoint y: 130, distance: 87.9
click at [38, 97] on span "Sections" at bounding box center [71, 94] width 109 height 10
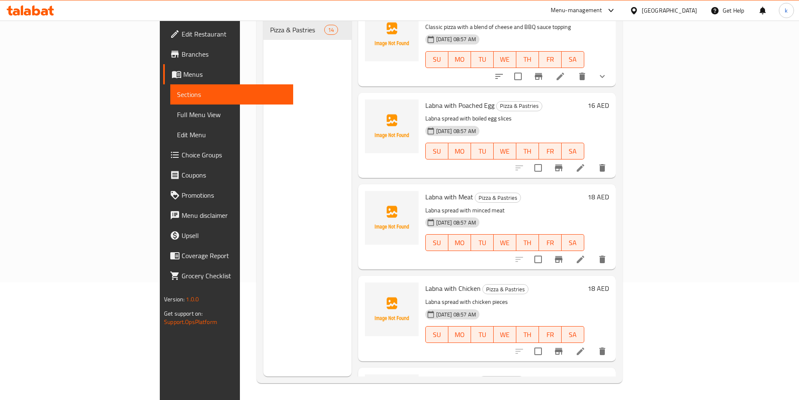
scroll to position [904, 0]
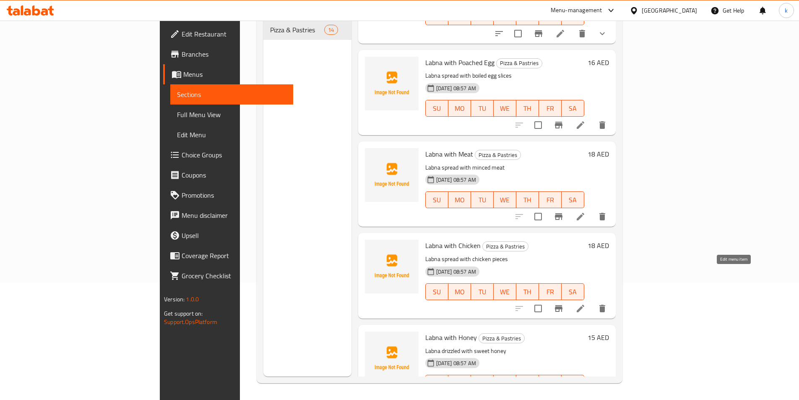
click at [585, 303] on icon at bounding box center [580, 308] width 10 height 10
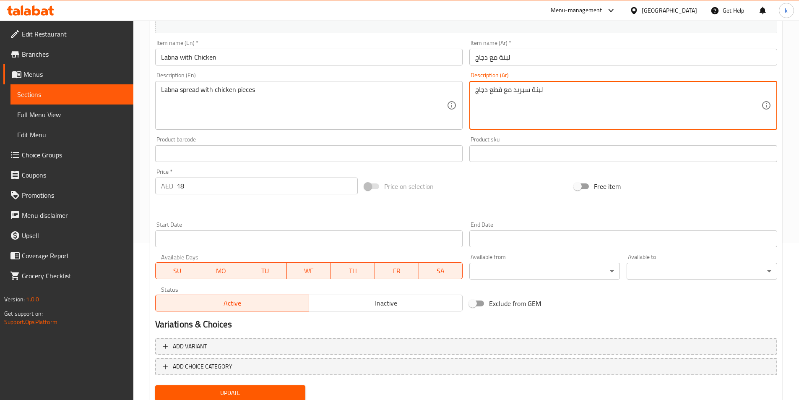
scroll to position [186, 0]
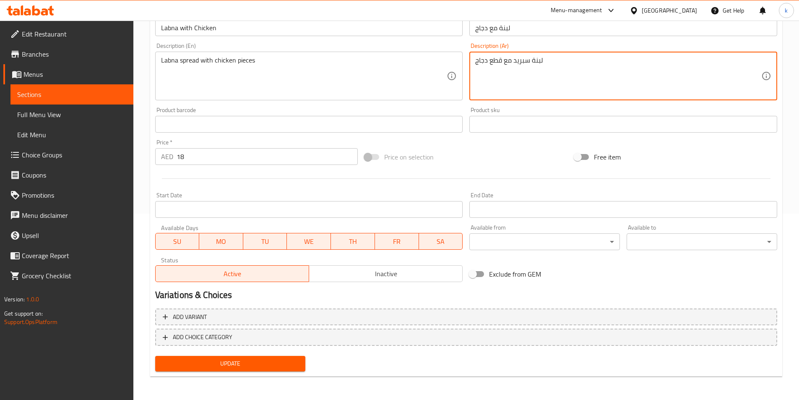
type textarea "لبنة سبريد مع قطع دجاج"
click at [255, 363] on span "Update" at bounding box center [230, 363] width 137 height 10
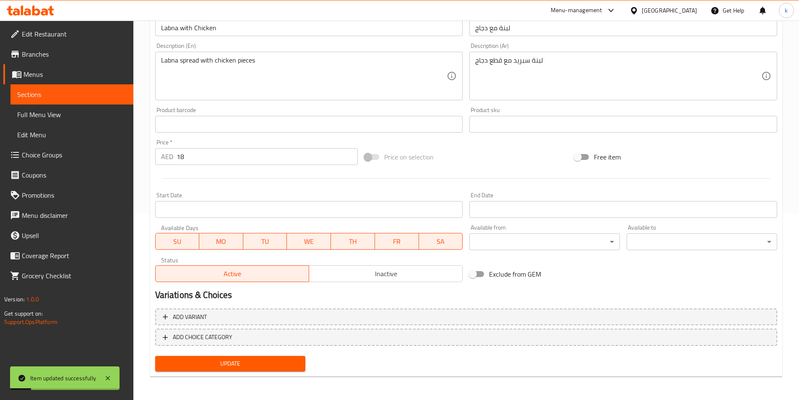
click at [34, 110] on span "Full Menu View" at bounding box center [71, 114] width 109 height 10
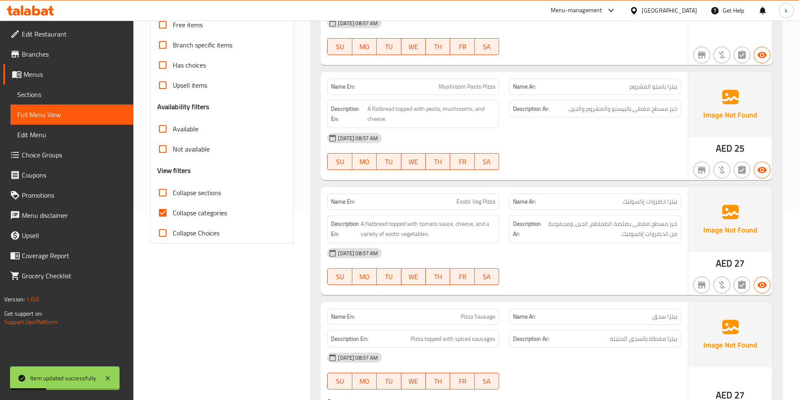
click at [185, 208] on span "Collapse categories" at bounding box center [200, 213] width 54 height 10
click at [173, 208] on input "Collapse categories" at bounding box center [163, 213] width 20 height 20
checkbox input "false"
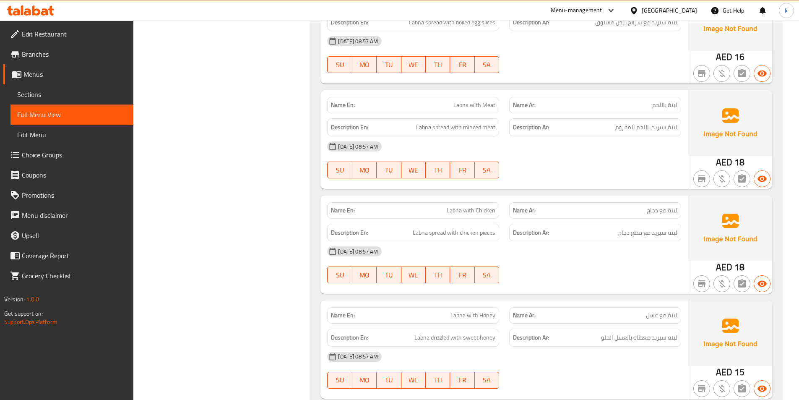
scroll to position [2684, 0]
